Goal: Communication & Community: Answer question/provide support

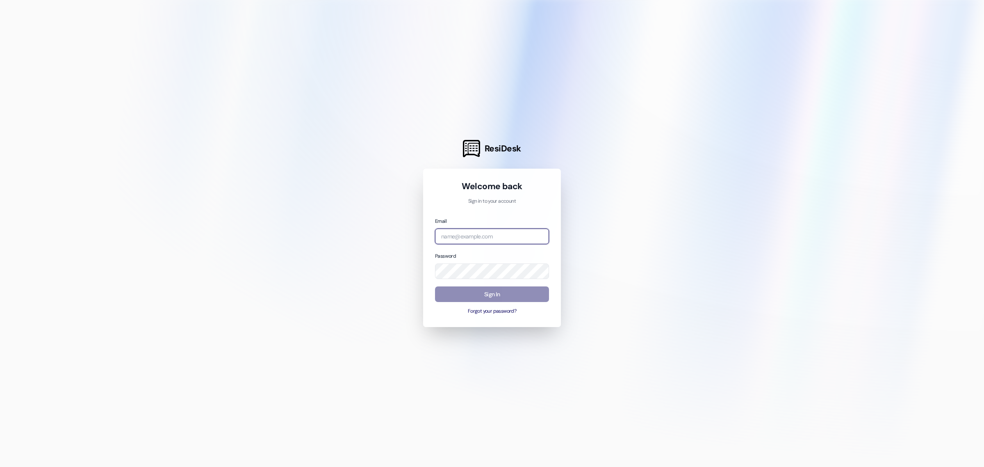
type input "[EMAIL_ADDRESS][DOMAIN_NAME]"
click at [530, 290] on button "Sign In" at bounding box center [492, 294] width 114 height 16
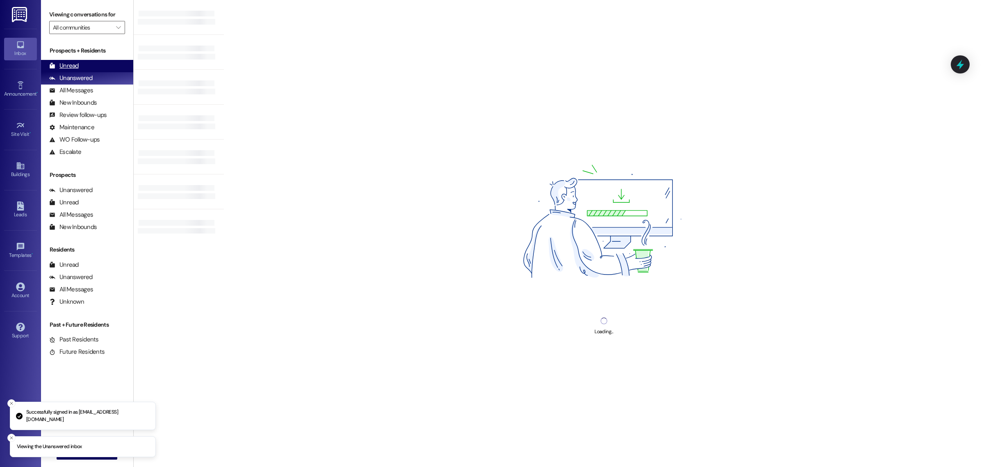
click at [101, 62] on div "Unread (0)" at bounding box center [87, 66] width 92 height 12
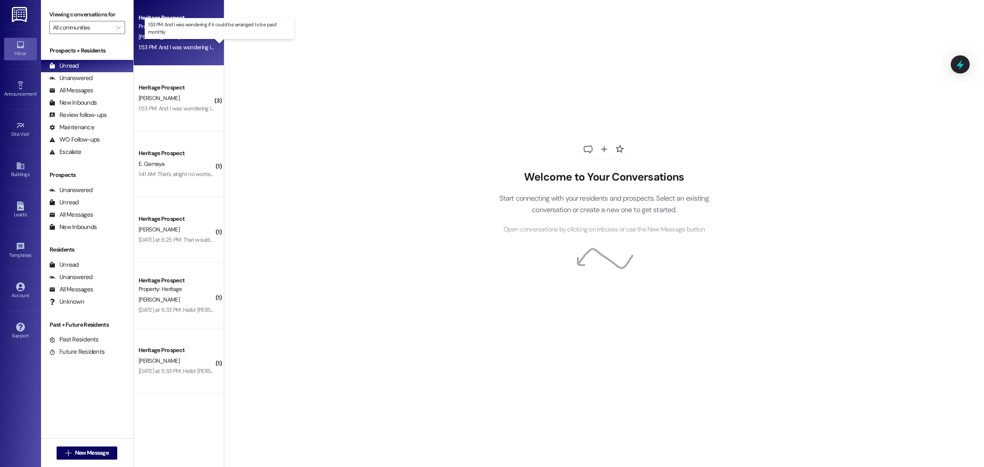
click at [183, 50] on div "1:53 PM: And I was wondering if it could be arranged to be paid monthly 1:53 PM…" at bounding box center [224, 46] width 170 height 7
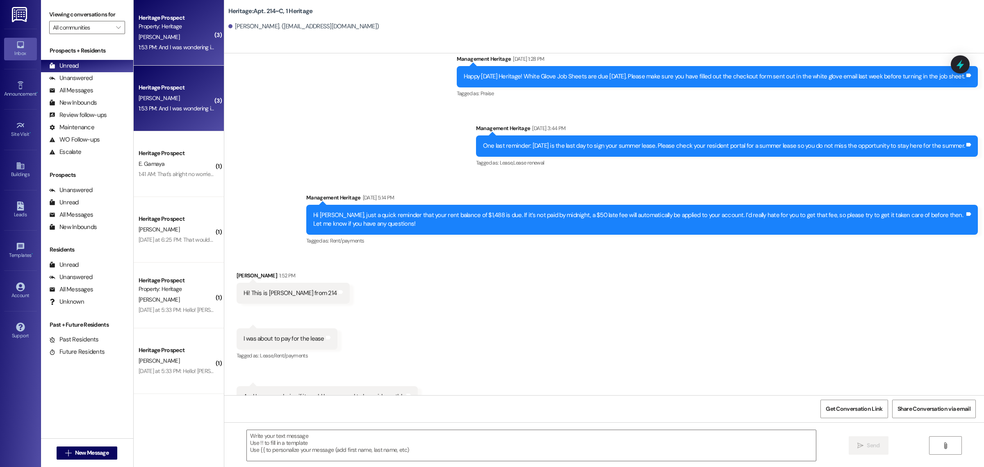
scroll to position [5207, 0]
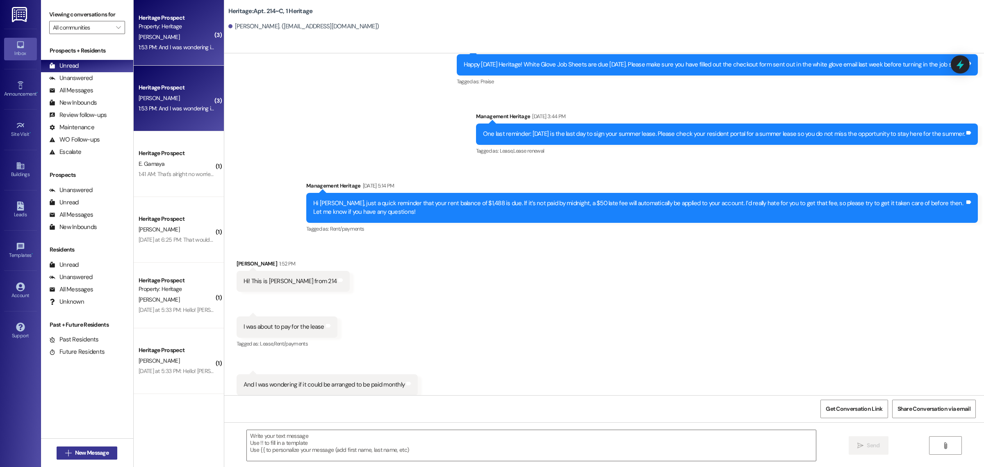
click at [87, 452] on span "New Message" at bounding box center [92, 452] width 34 height 9
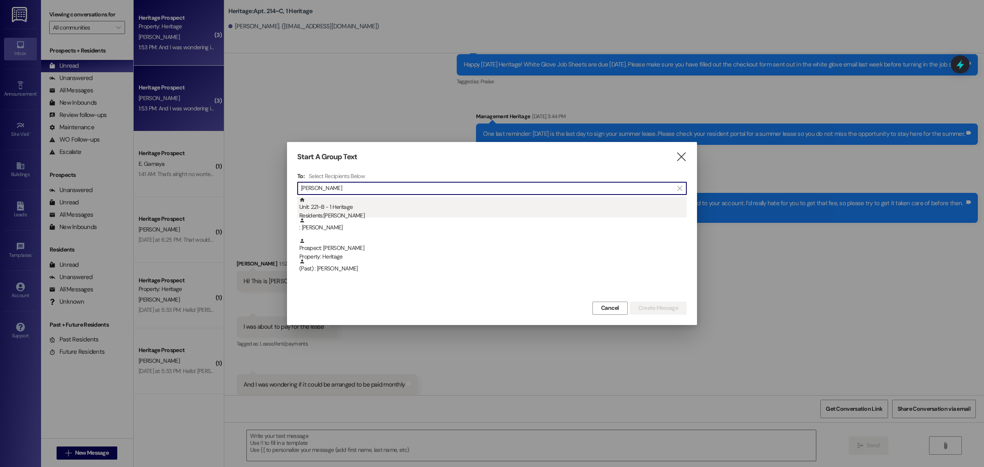
type input "[PERSON_NAME]"
click at [351, 213] on div "Residents: [PERSON_NAME]" at bounding box center [493, 215] width 388 height 9
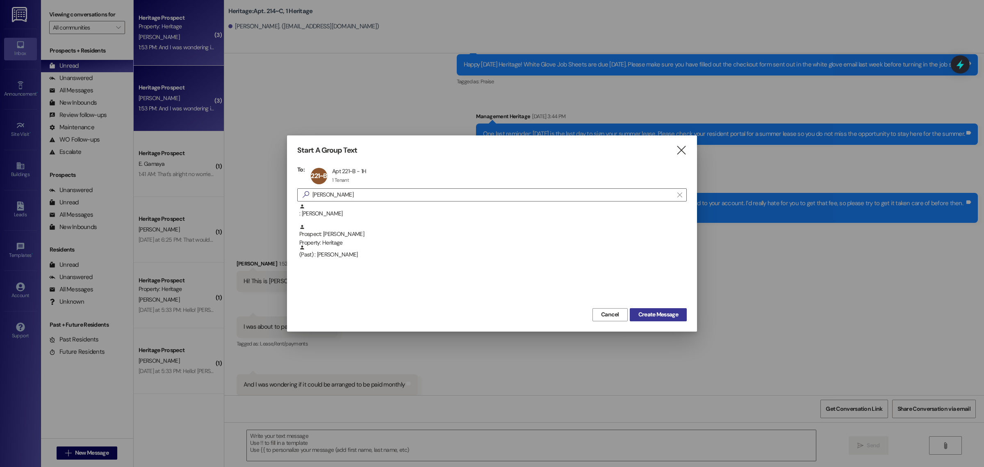
click at [650, 316] on span "Create Message" at bounding box center [659, 314] width 40 height 9
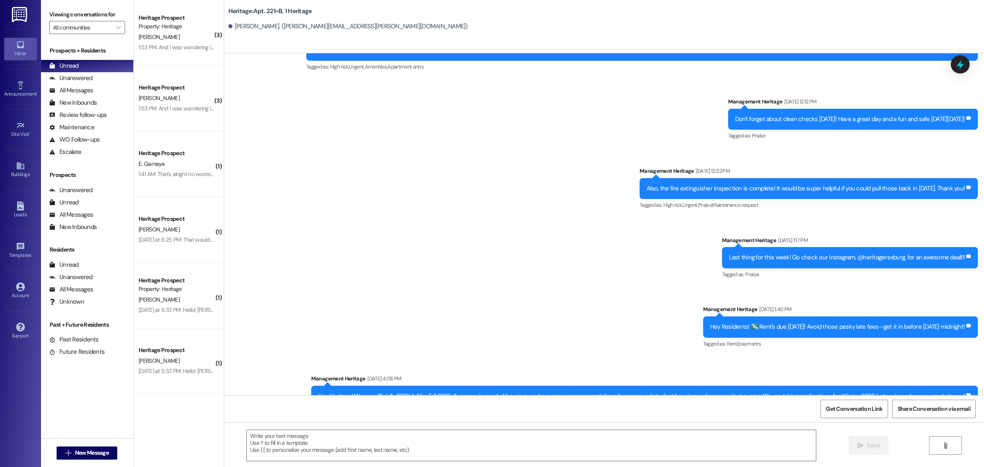
scroll to position [5492, 0]
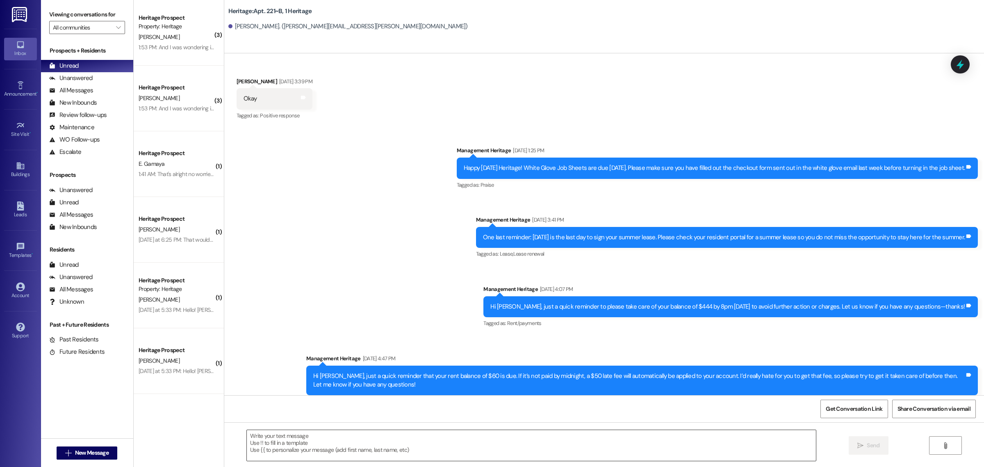
click at [289, 446] on textarea at bounding box center [531, 445] width 569 height 31
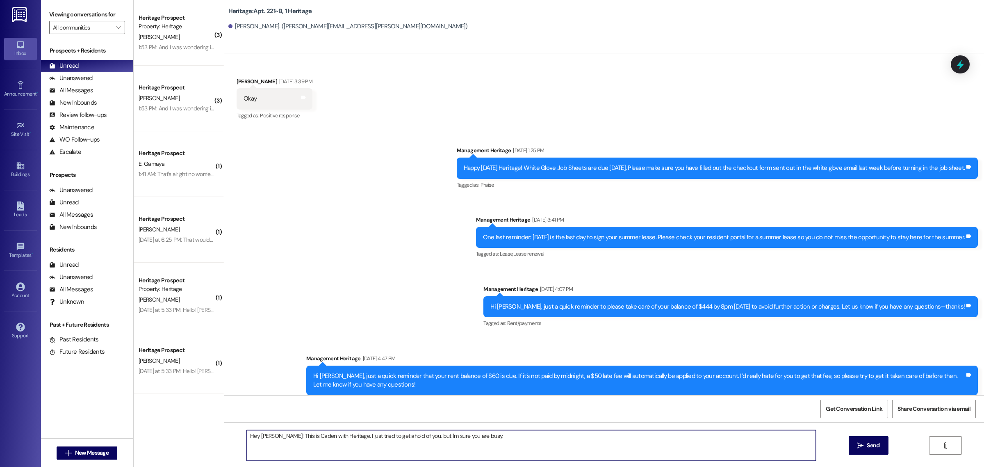
type textarea "Hey [PERSON_NAME]! This is Caden with Heritage. I just tried to get ahold of yo…"
click at [373, 435] on textarea "Hey [PERSON_NAME]! This is Caden with Heritage. I just tried to get ahold of yo…" at bounding box center [531, 445] width 569 height 31
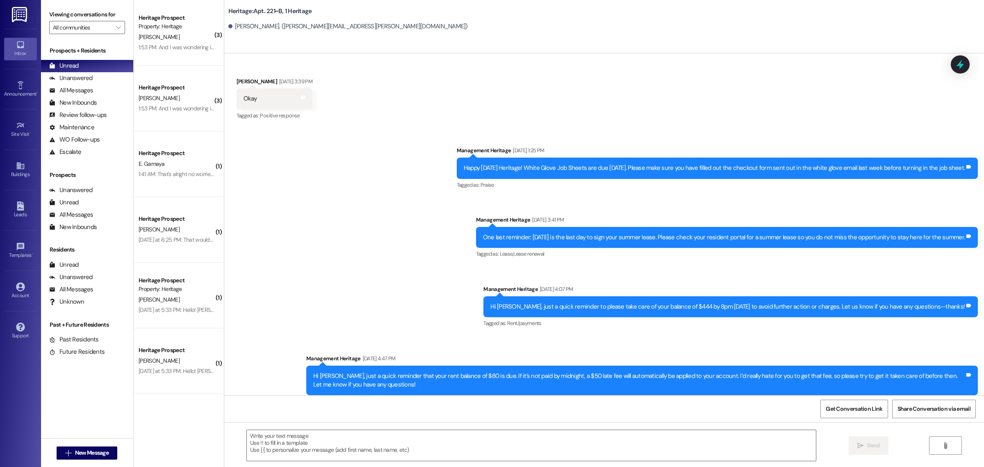
click at [282, 275] on div "Announcement, sent via SMS Management Heritage [DATE] 1:25 PM Happy [DATE] Heri…" at bounding box center [604, 270] width 760 height 285
